Goal: Information Seeking & Learning: Learn about a topic

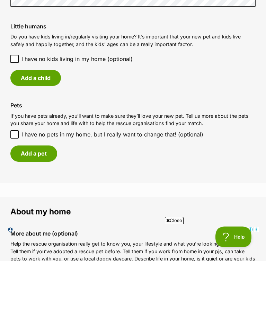
scroll to position [529, 0]
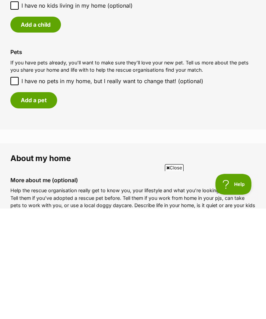
click at [43, 202] on button "Add a pet" at bounding box center [33, 210] width 47 height 16
click at [0, 0] on textarea "Pet's personality (optional)" at bounding box center [0, 0] width 0 height 0
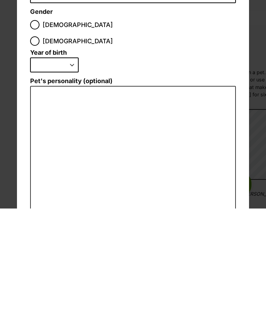
scroll to position [0, 0]
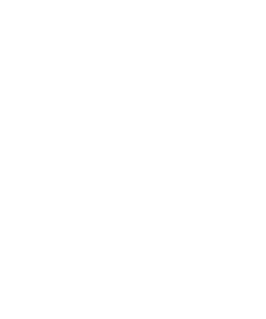
click at [96, 112] on span "Dialog Window - Close (Press escape to close)" at bounding box center [132, 105] width 205 height 15
click at [96, 85] on input "Name" at bounding box center [132, 83] width 205 height 16
click at [61, 82] on input "Name" at bounding box center [132, 83] width 205 height 16
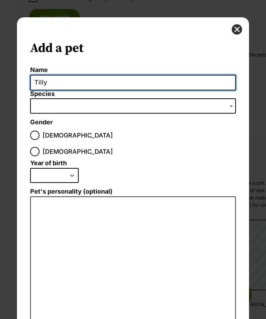
type input "Tilly"
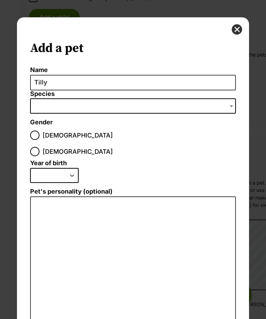
click at [78, 106] on span "Dialog Window - Close (Press escape to close)" at bounding box center [132, 105] width 205 height 15
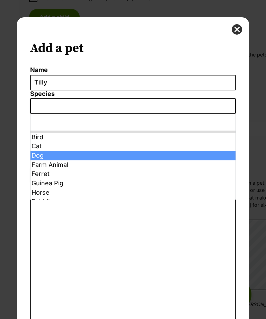
select select "1"
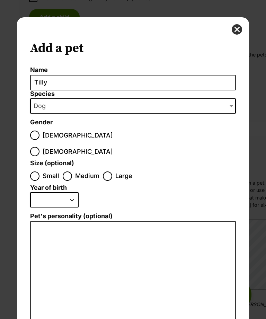
click at [39, 147] on input "Female" at bounding box center [34, 151] width 9 height 9
radio input "true"
click at [34, 171] on input "Small" at bounding box center [34, 175] width 9 height 9
radio input "true"
click at [74, 192] on select "2025 2024 2023 2022 2021 2020 2019 2018 2017 2016 2015 2014 2013 2012 2011 2010…" at bounding box center [54, 199] width 48 height 15
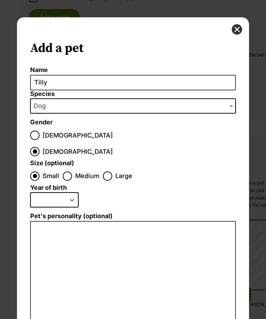
select select "2022"
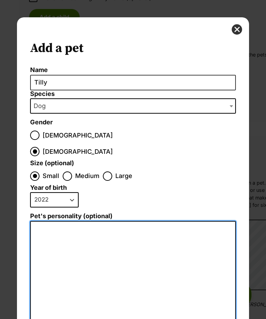
click at [87, 223] on textarea "Pet's personality (optional)" at bounding box center [132, 297] width 205 height 152
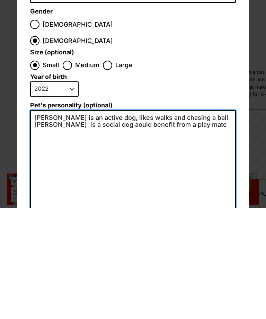
click at [105, 221] on textarea "Tilly is an active dog, likes walks and chasing a ball Tilly is a social dog ao…" at bounding box center [132, 294] width 205 height 147
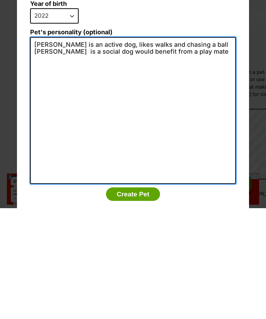
scroll to position [72, 0]
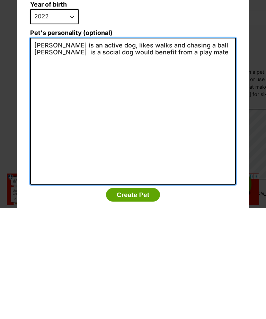
type textarea "Tilly is an active dog, likes walks and chasing a ball Tilly is a social dog wo…"
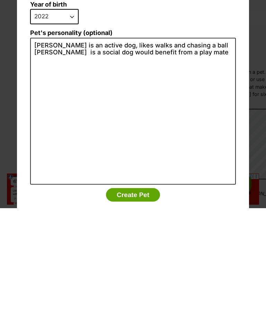
click at [141, 299] on button "Create Pet" at bounding box center [133, 306] width 54 height 14
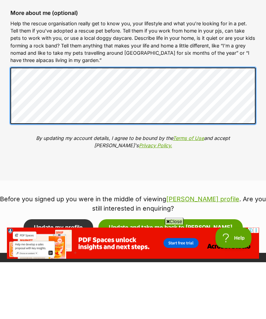
scroll to position [813, 0]
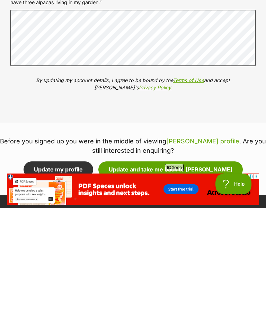
click at [189, 272] on button "Update and take me back to Jack Uffelman" at bounding box center [170, 280] width 144 height 16
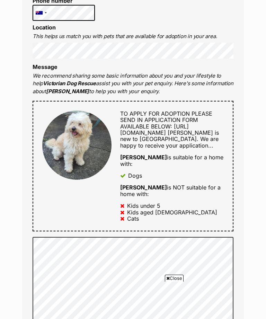
scroll to position [249, 0]
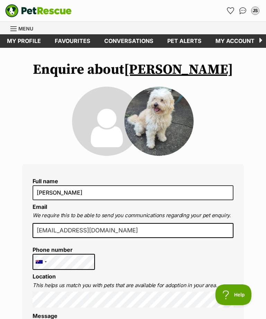
click at [240, 39] on link "My account" at bounding box center [234, 40] width 53 height 13
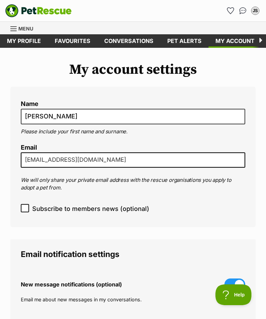
click at [220, 188] on p "We will only share your private email address with the rescue organisations you…" at bounding box center [133, 184] width 224 height 16
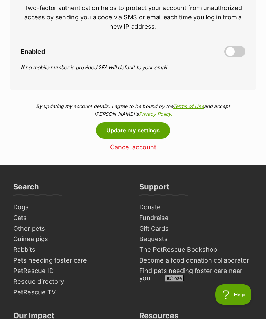
scroll to position [353, 0]
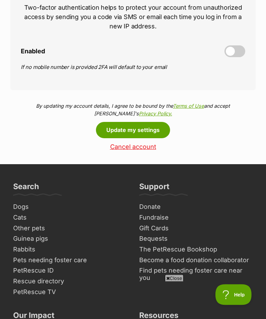
click at [147, 130] on button "Update my settings" at bounding box center [133, 130] width 74 height 16
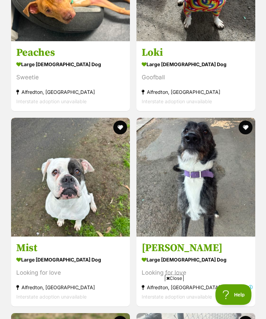
scroll to position [2070, 0]
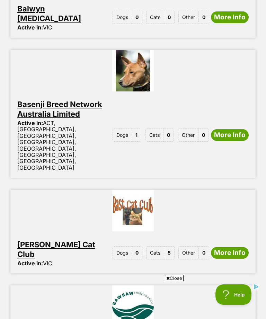
scroll to position [1442, 0]
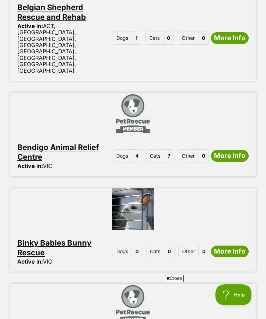
scroll to position [674, 0]
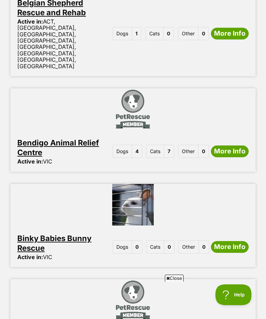
click at [134, 145] on span "4" at bounding box center [137, 151] width 10 height 13
click at [136, 145] on span "4" at bounding box center [137, 151] width 10 height 13
click at [125, 145] on span "Dogs" at bounding box center [121, 151] width 19 height 13
click at [242, 145] on link "More Info" at bounding box center [230, 151] width 38 height 12
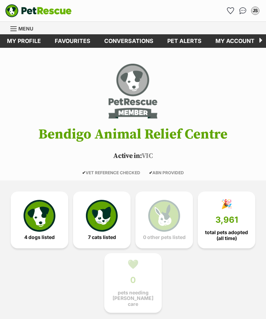
click at [40, 227] on img at bounding box center [40, 216] width 32 height 32
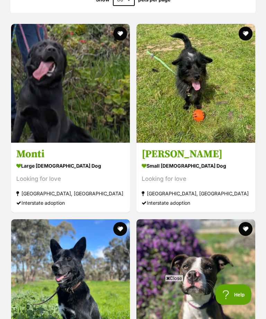
scroll to position [840, 0]
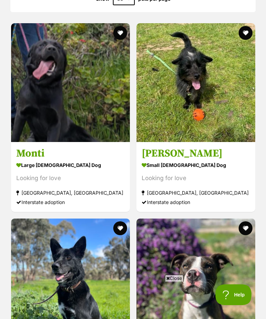
click at [204, 148] on h3 "[PERSON_NAME]" at bounding box center [196, 153] width 108 height 13
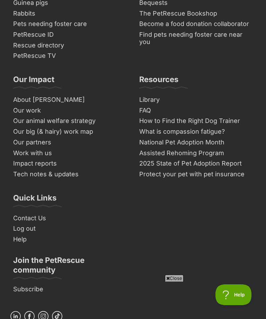
scroll to position [1332, 0]
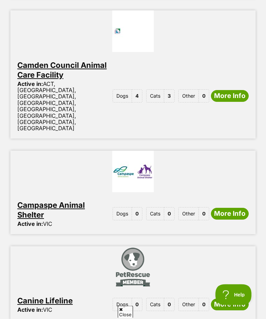
scroll to position [1496, 0]
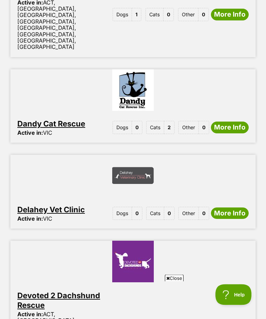
scroll to position [1443, 0]
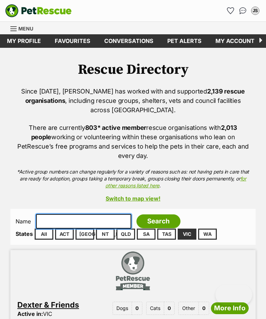
click at [81, 214] on input "text" at bounding box center [83, 221] width 95 height 15
click at [96, 214] on input "text" at bounding box center [83, 221] width 95 height 15
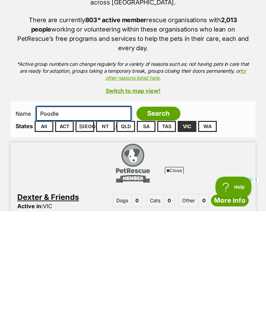
type input "Poodle"
click at [155, 214] on input "Search" at bounding box center [158, 221] width 44 height 14
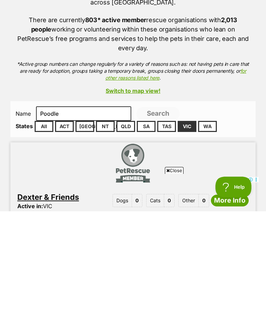
scroll to position [108, 0]
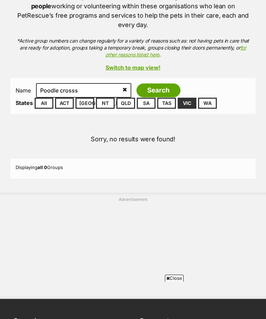
scroll to position [131, 0]
